Goal: Navigation & Orientation: Find specific page/section

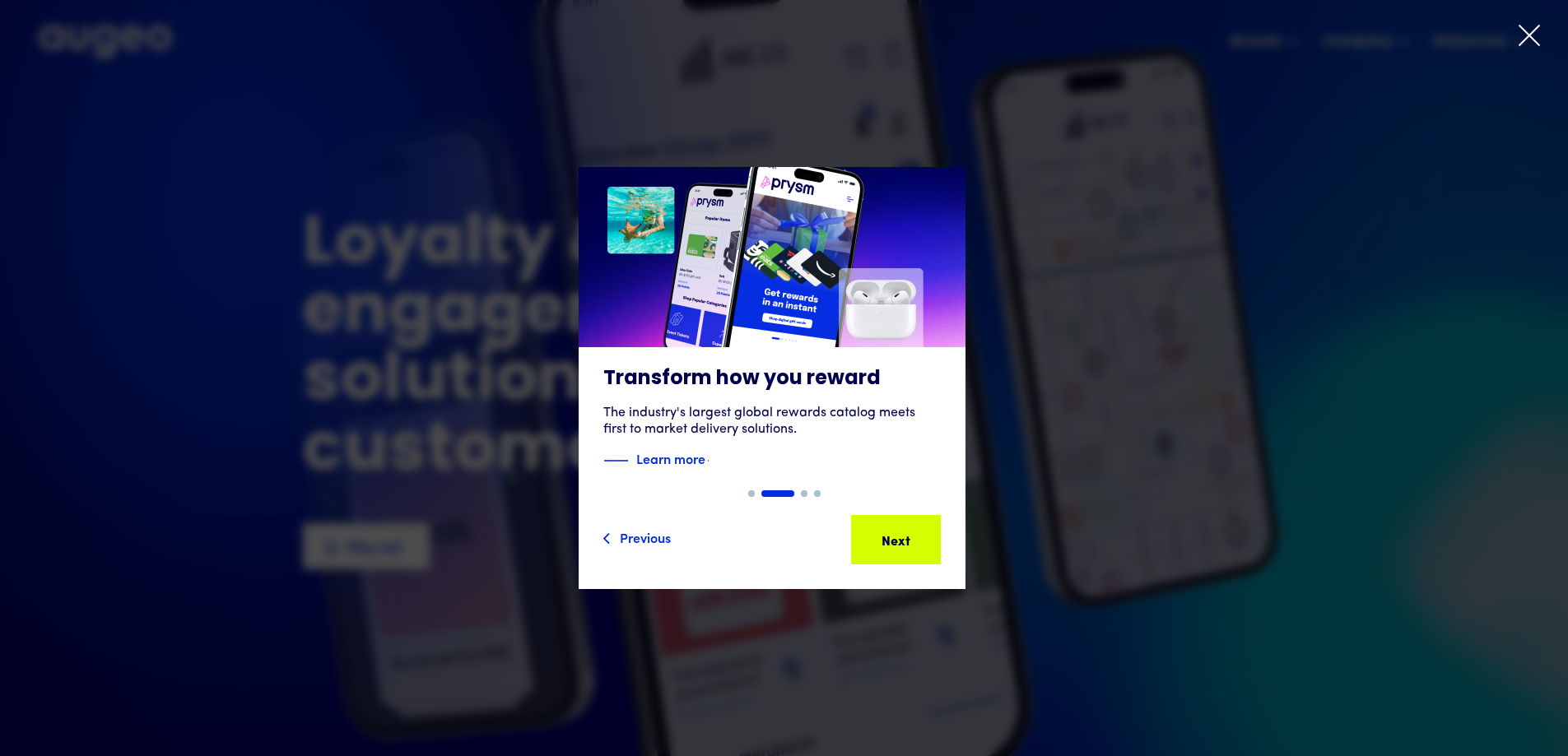
click at [907, 537] on div "Next" at bounding box center [921, 540] width 29 height 19
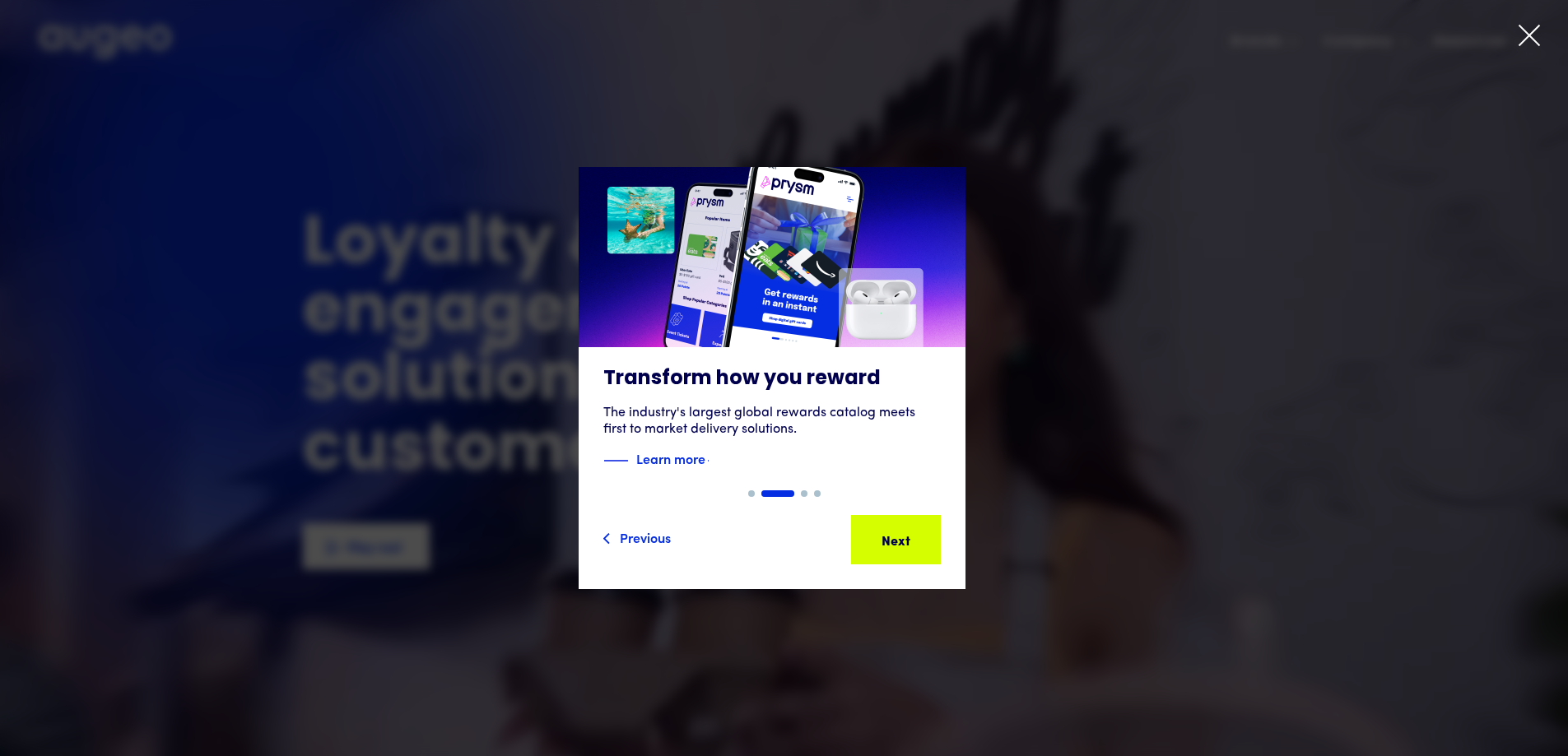
click at [649, 537] on div "Previous" at bounding box center [645, 537] width 51 height 19
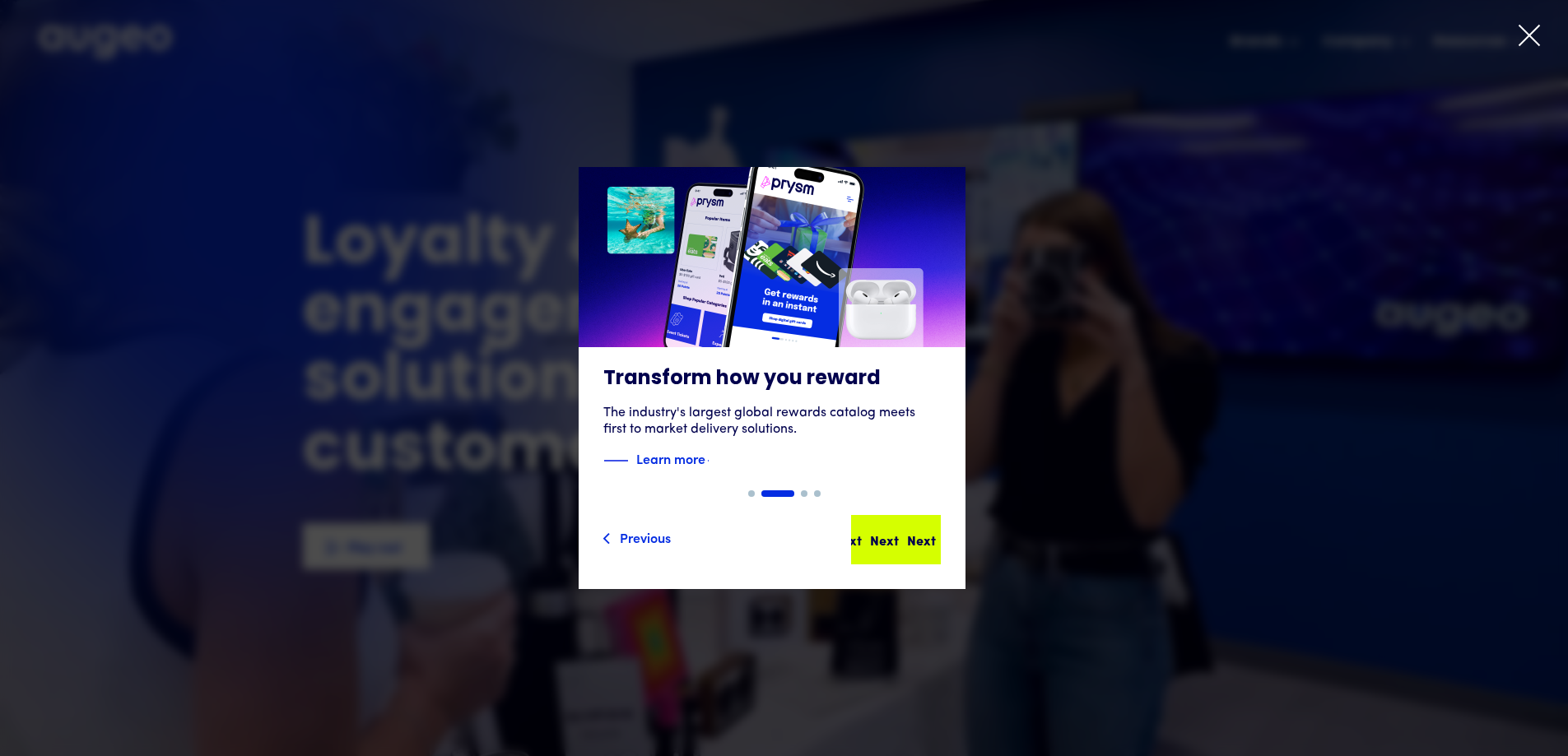
click at [907, 539] on div "Next" at bounding box center [921, 540] width 29 height 19
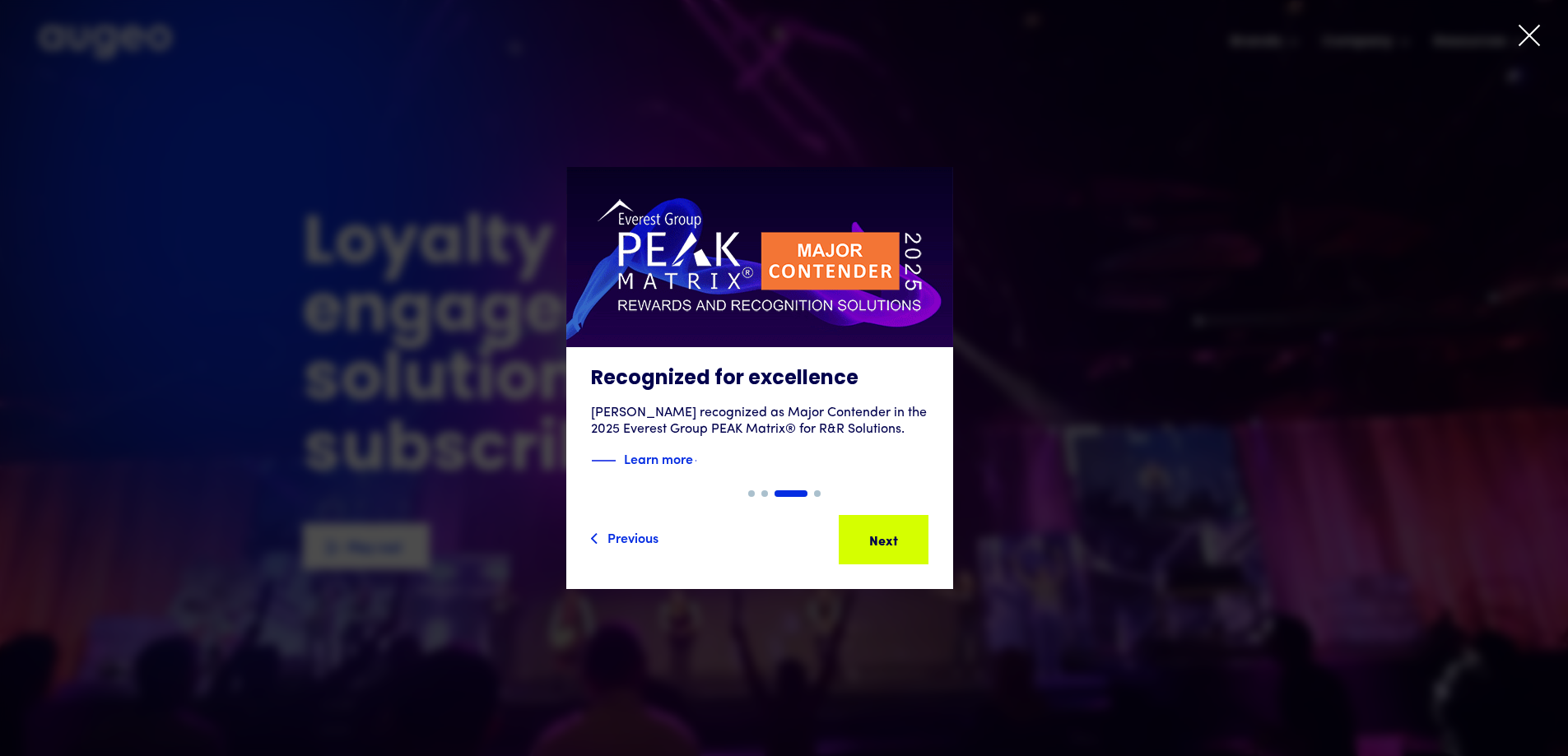
click at [1525, 32] on icon at bounding box center [1529, 35] width 19 height 19
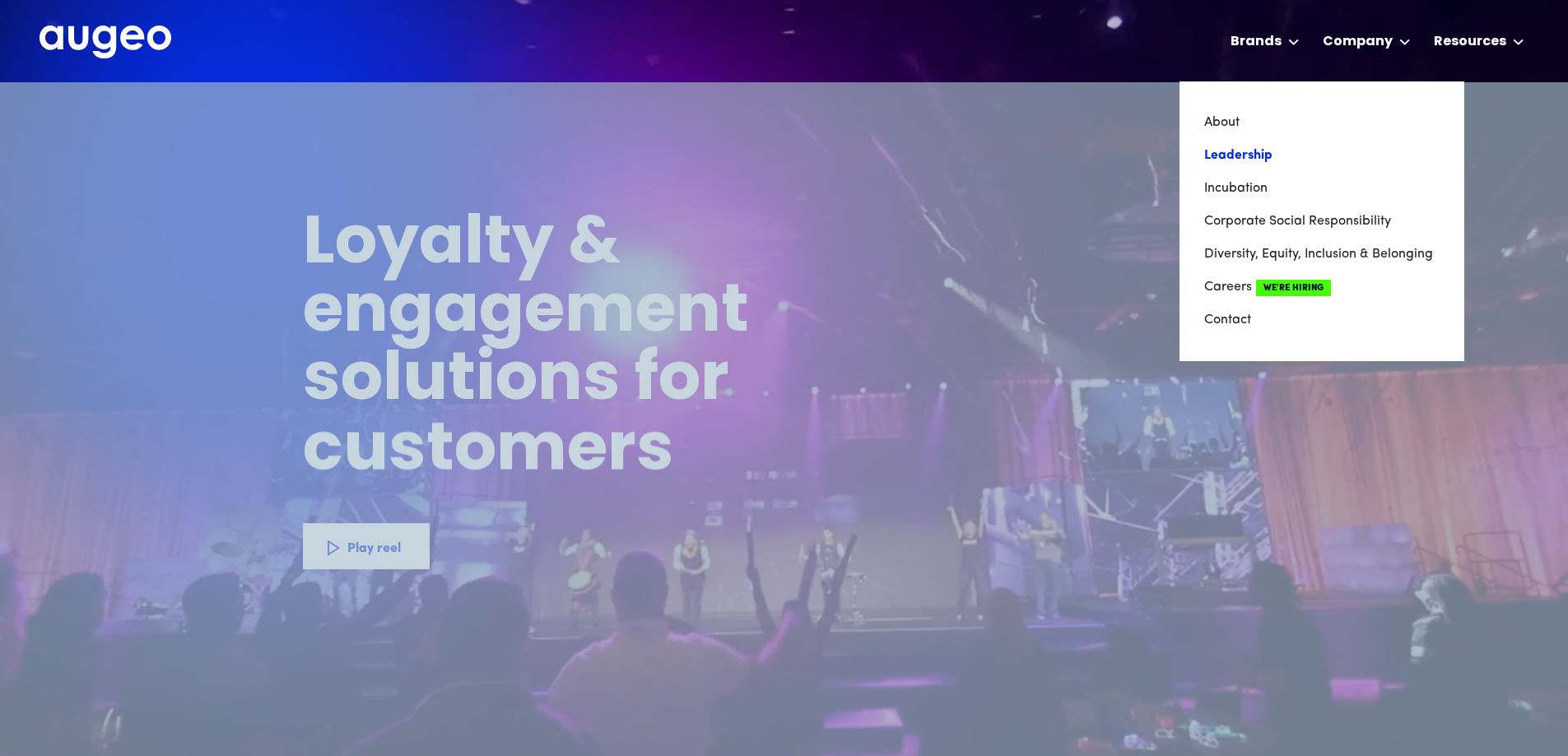
click at [1261, 154] on link "Leadership" at bounding box center [1322, 156] width 235 height 33
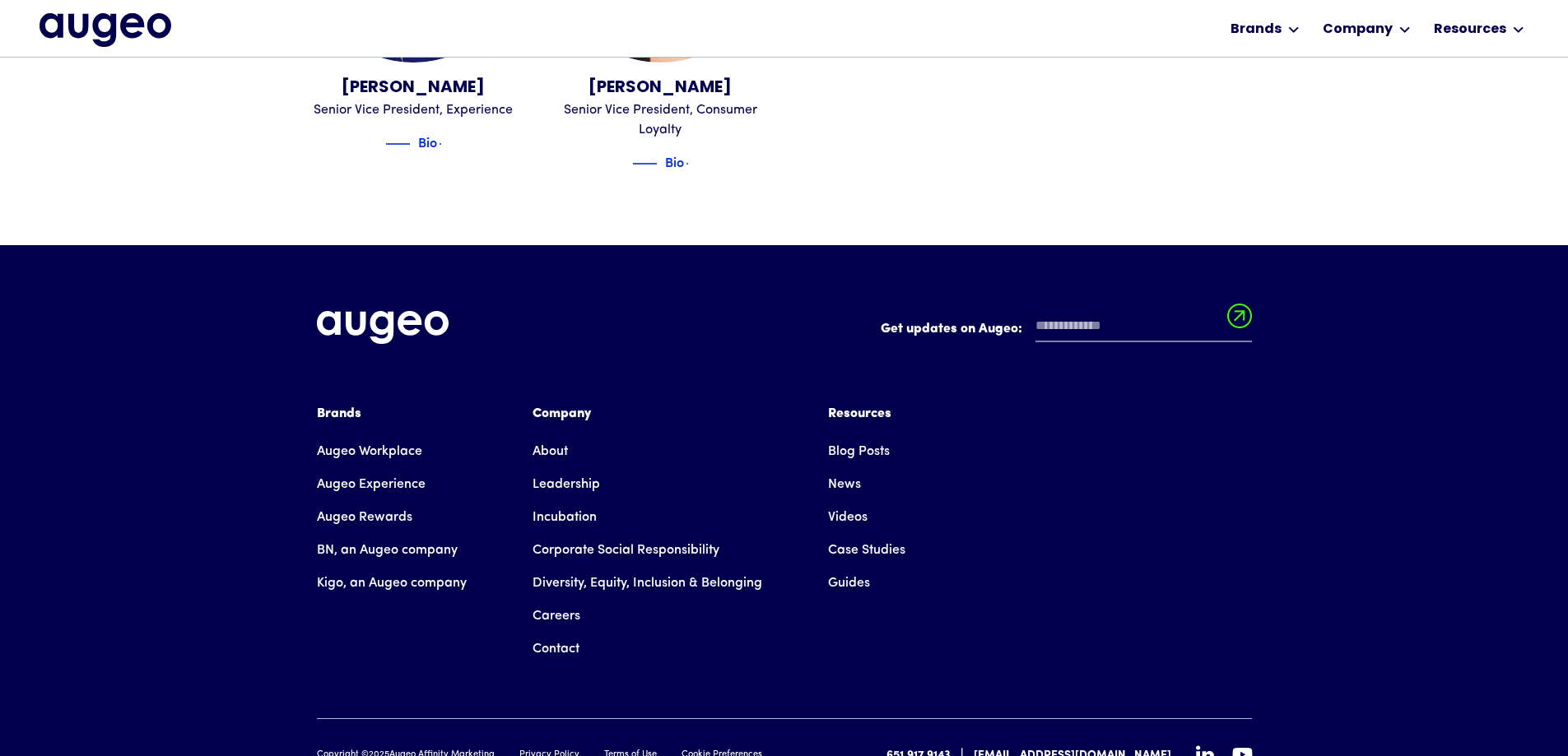
scroll to position [2404, 0]
click at [341, 404] on div "Brands" at bounding box center [392, 414] width 150 height 19
click at [385, 500] on link "Augeo Rewards" at bounding box center [365, 517] width 95 height 33
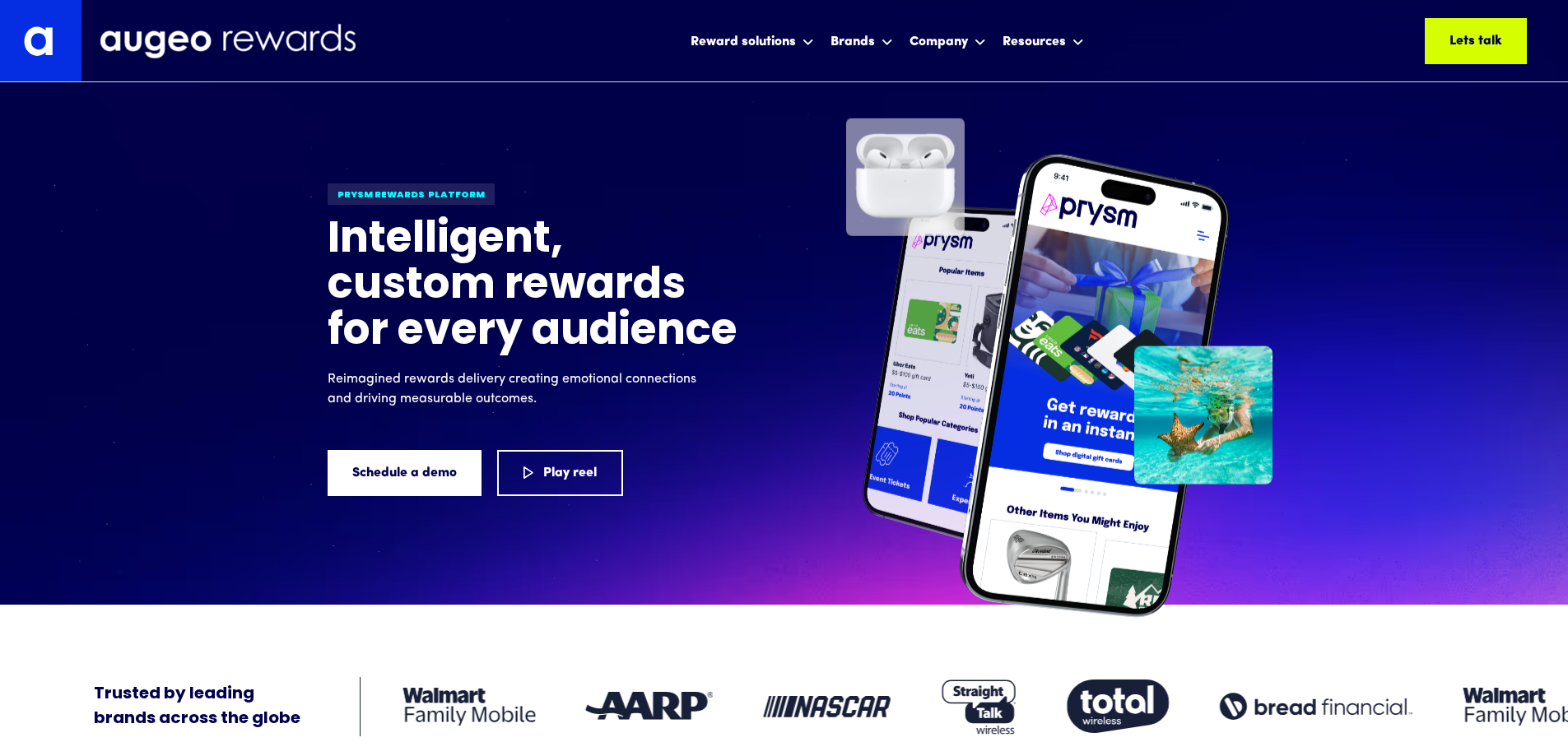
click at [126, 40] on img at bounding box center [228, 42] width 243 height 35
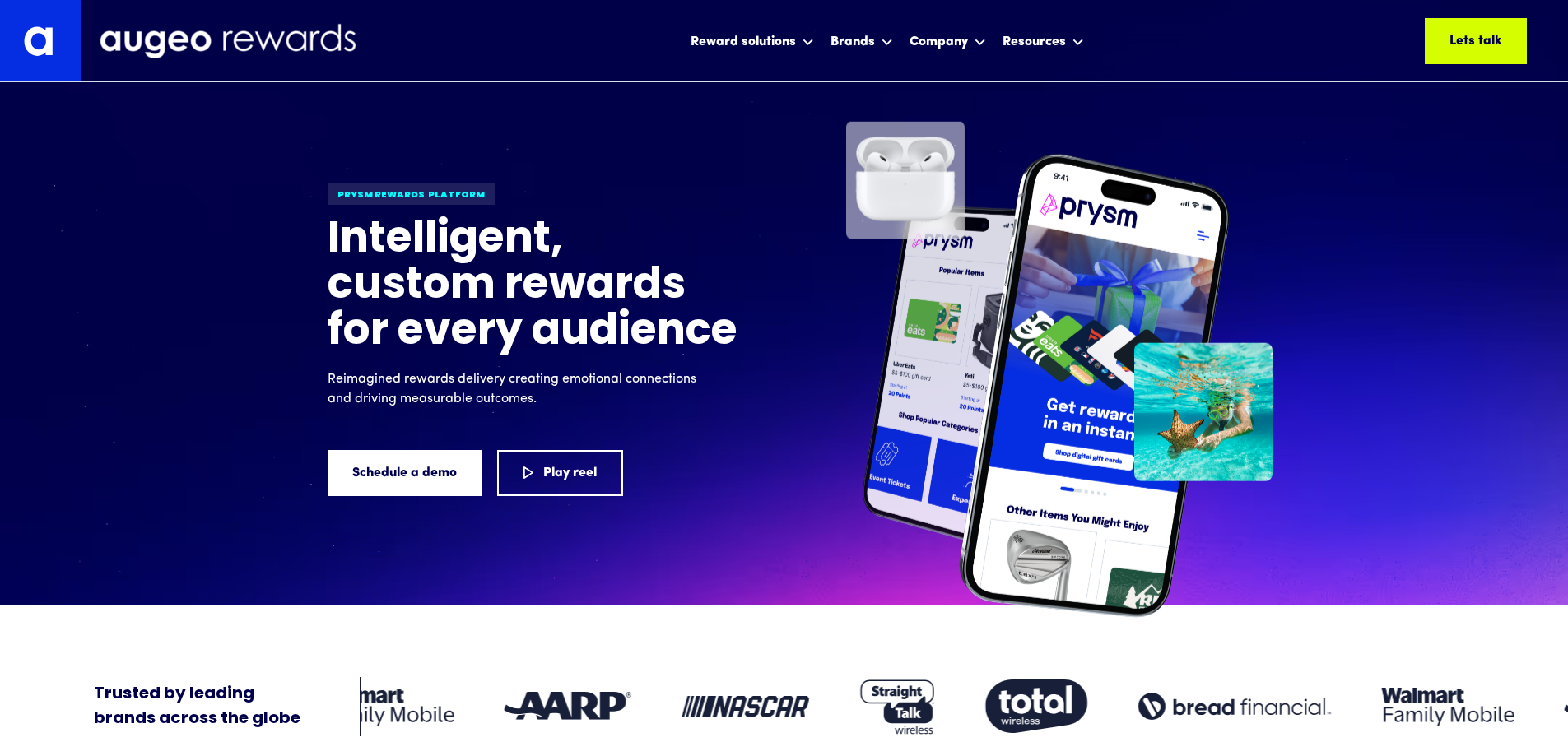
click at [42, 37] on img at bounding box center [41, 41] width 82 height 82
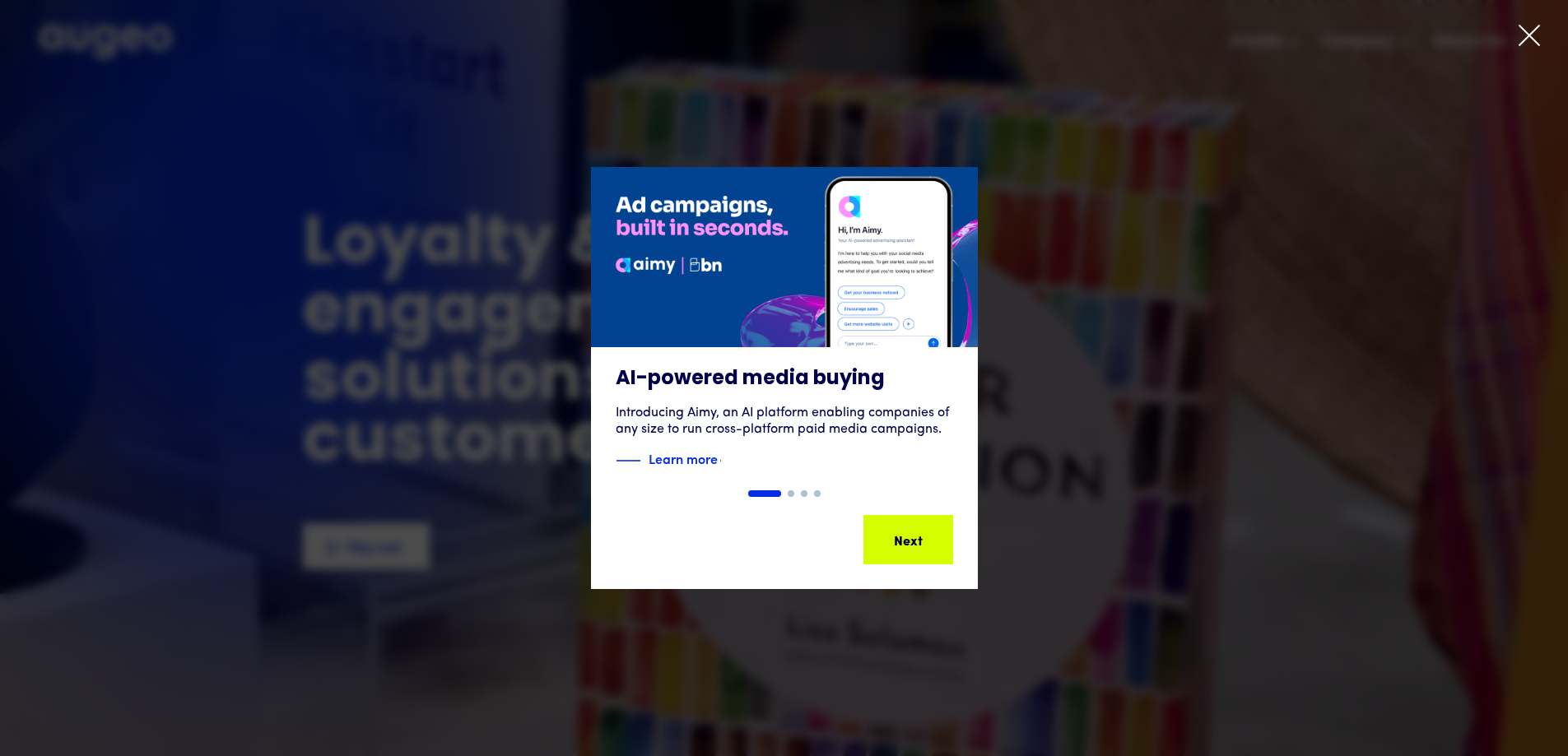
click at [1529, 32] on icon at bounding box center [1528, 35] width 24 height 24
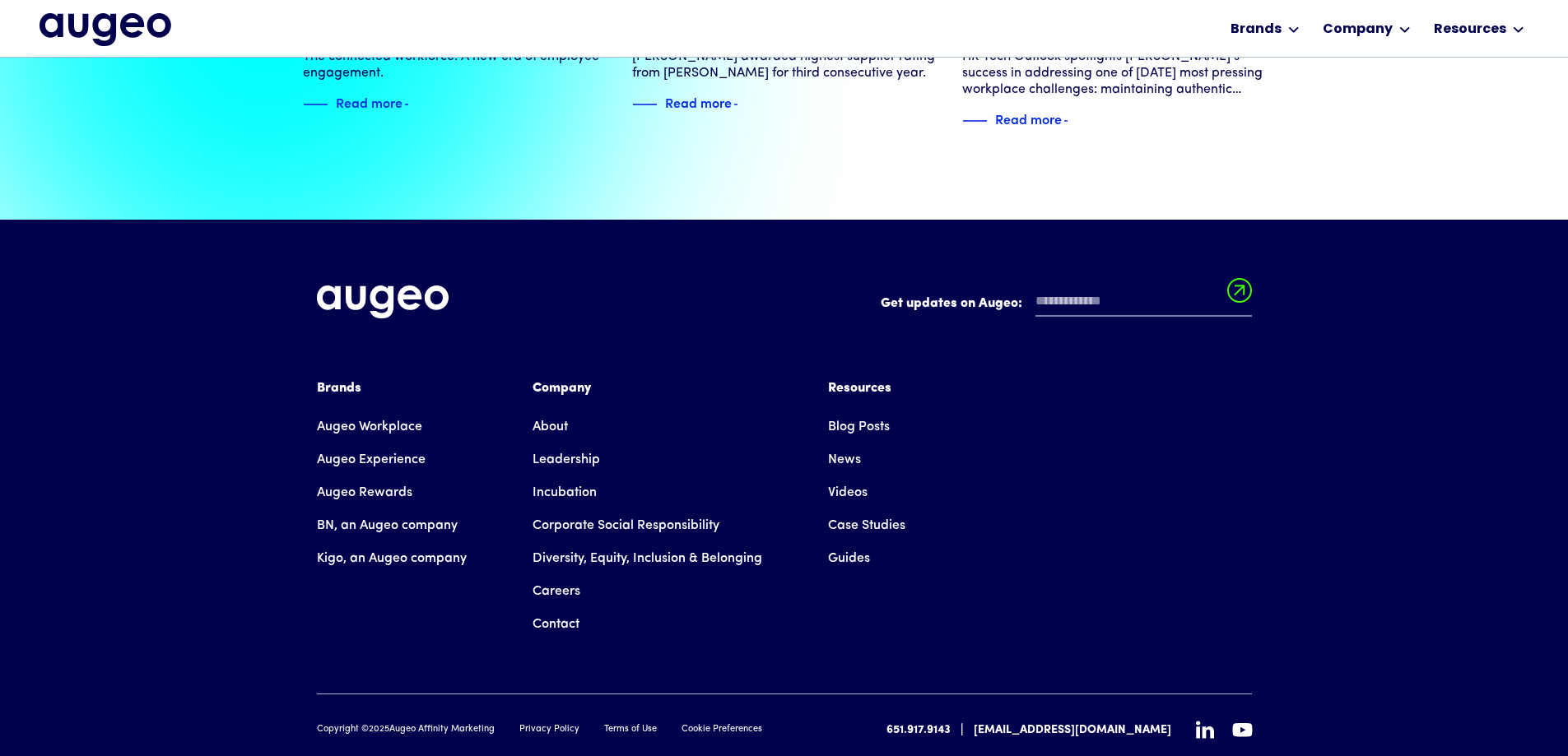
scroll to position [3768, 0]
